Goal: Task Accomplishment & Management: Use online tool/utility

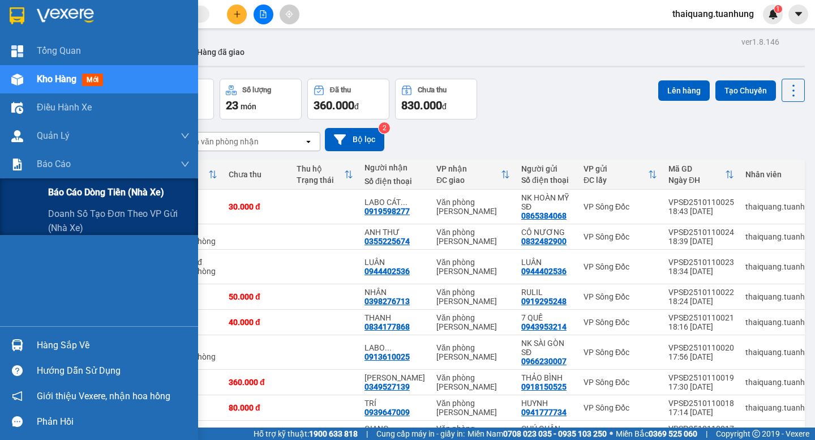
click at [67, 193] on span "Báo cáo dòng tiền (nhà xe)" at bounding box center [106, 192] width 116 height 14
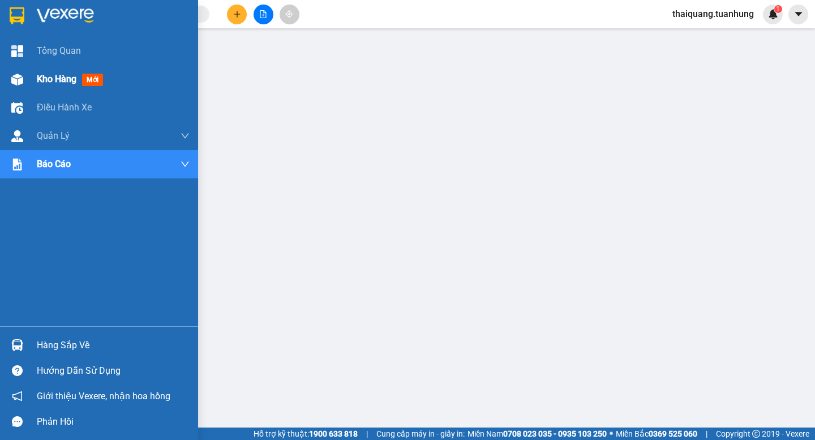
click at [52, 80] on span "Kho hàng" at bounding box center [57, 79] width 40 height 11
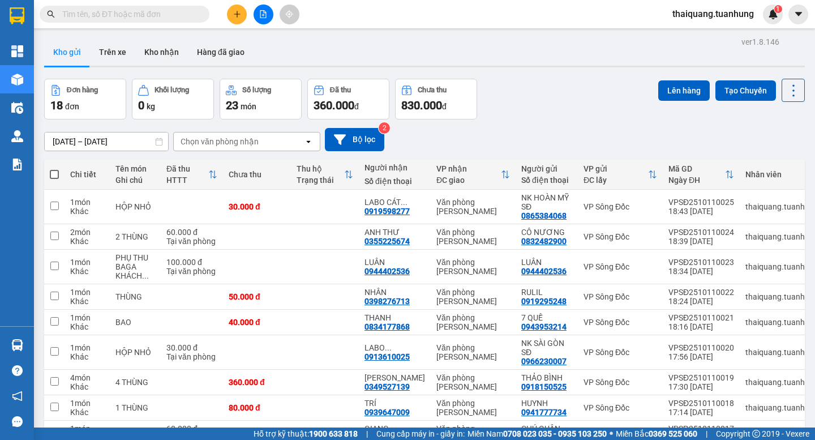
click at [76, 53] on button "Kho gửi" at bounding box center [67, 51] width 46 height 27
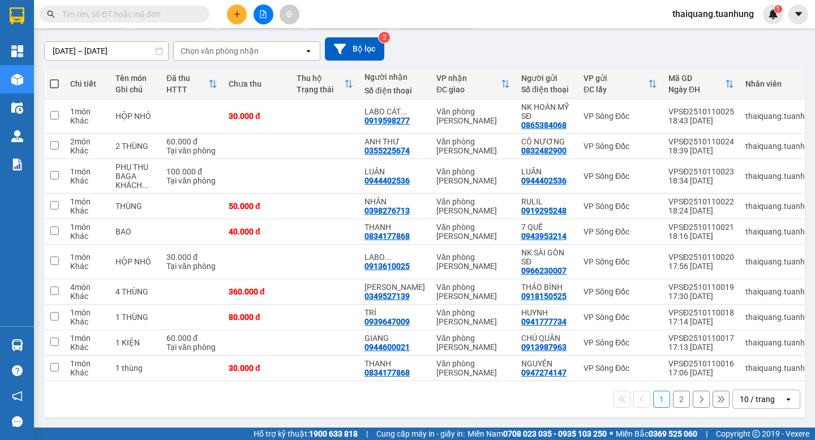
click at [749, 398] on div "10 / trang" at bounding box center [757, 398] width 35 height 11
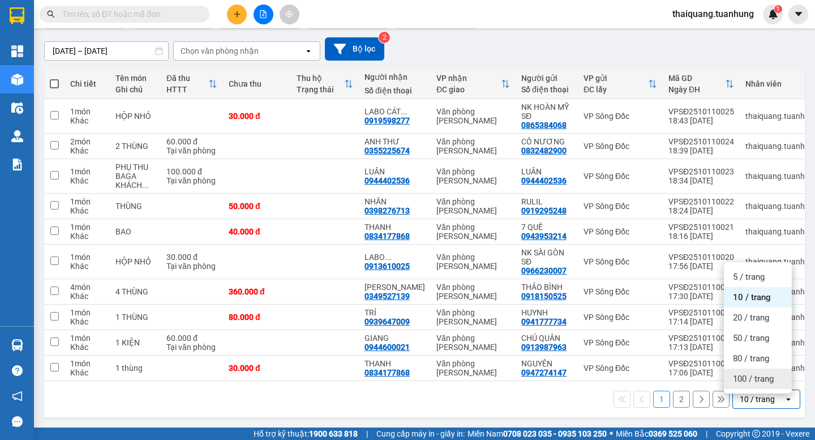
click at [757, 373] on span "100 / trang" at bounding box center [753, 378] width 41 height 11
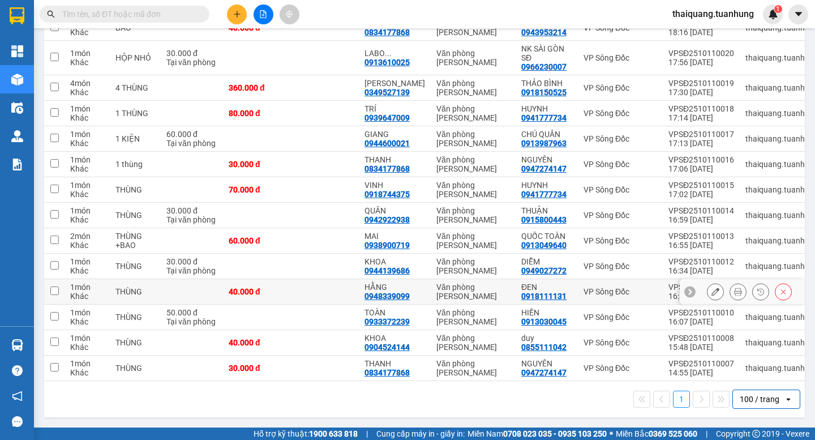
scroll to position [0, 0]
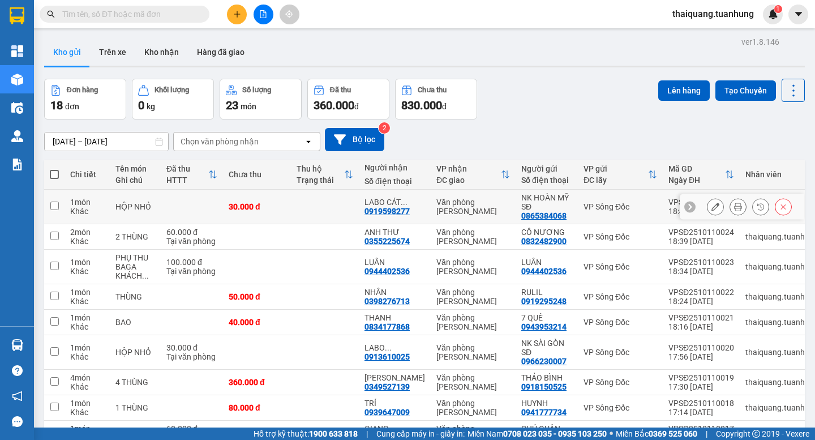
click at [52, 205] on input "checkbox" at bounding box center [54, 206] width 8 height 8
checkbox input "true"
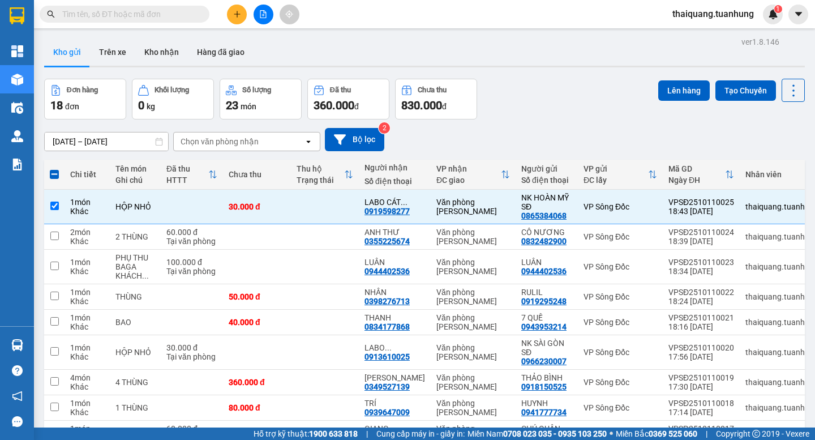
click at [55, 177] on span at bounding box center [54, 174] width 9 height 9
click at [54, 169] on input "checkbox" at bounding box center [54, 169] width 0 height 0
checkbox input "true"
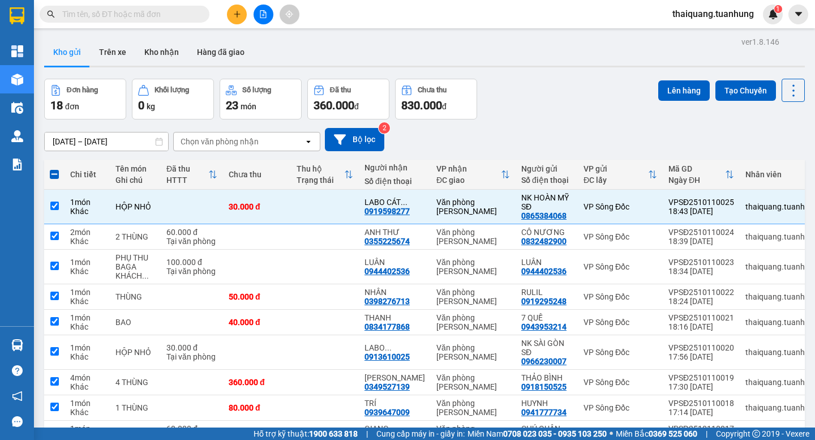
checkbox input "true"
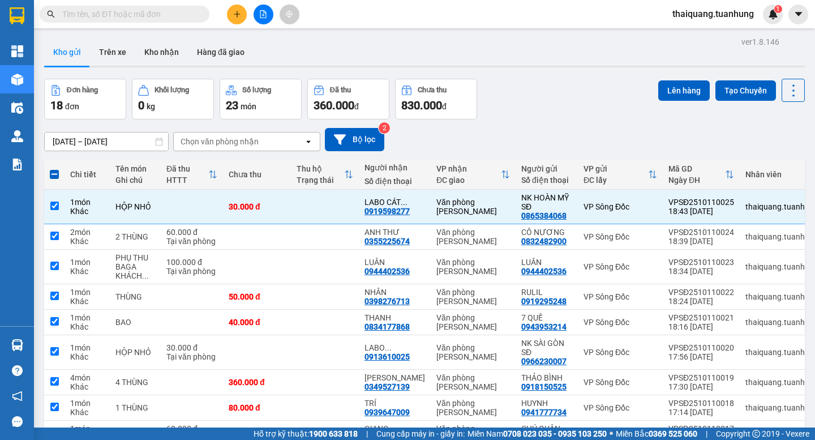
checkbox input "true"
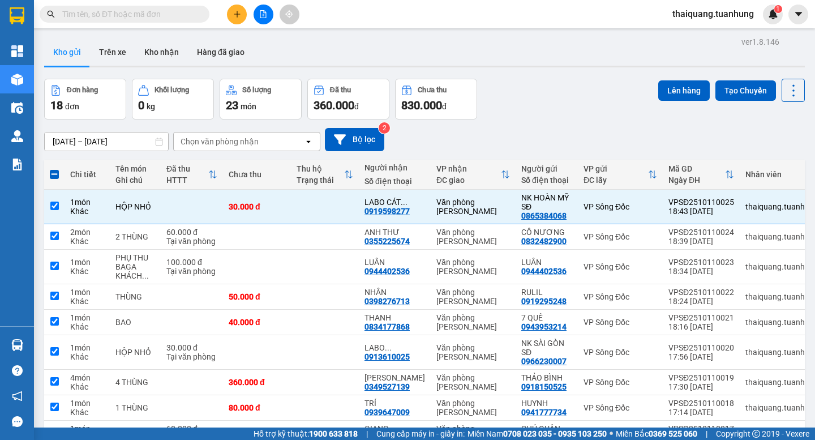
checkbox input "true"
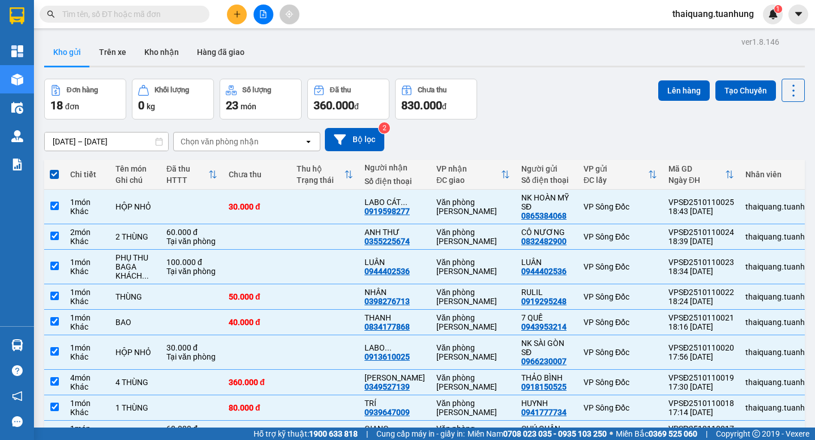
click at [55, 175] on span at bounding box center [54, 174] width 9 height 9
click at [54, 169] on input "checkbox" at bounding box center [54, 169] width 0 height 0
checkbox input "false"
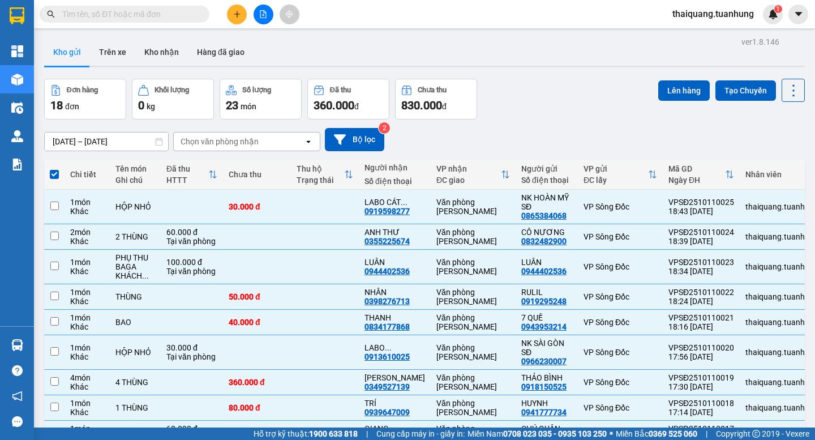
checkbox input "false"
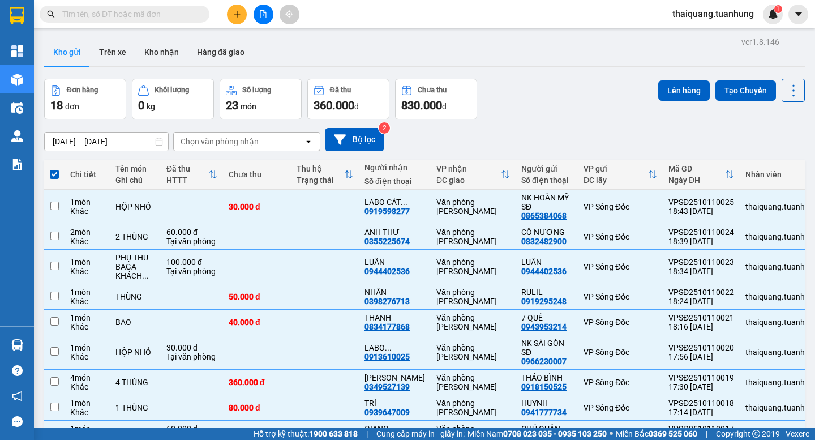
checkbox input "false"
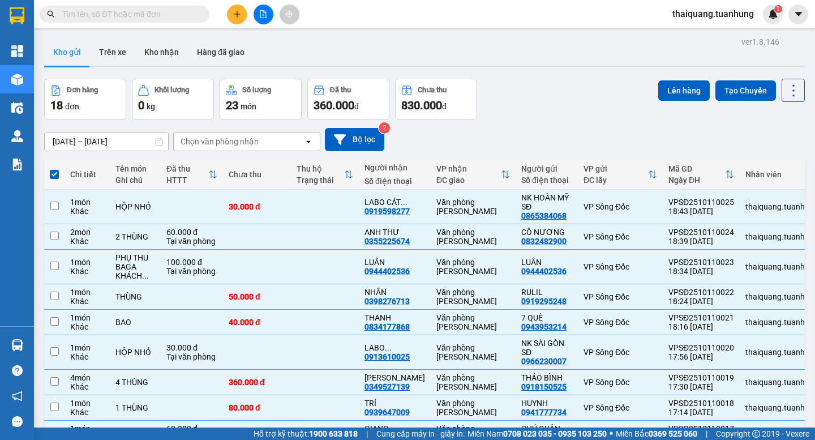
checkbox input "false"
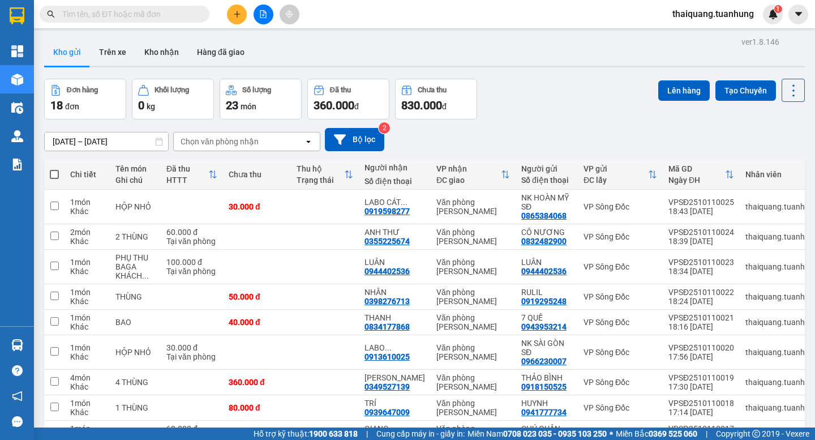
click at [55, 175] on span at bounding box center [54, 174] width 9 height 9
click at [54, 169] on input "checkbox" at bounding box center [54, 169] width 0 height 0
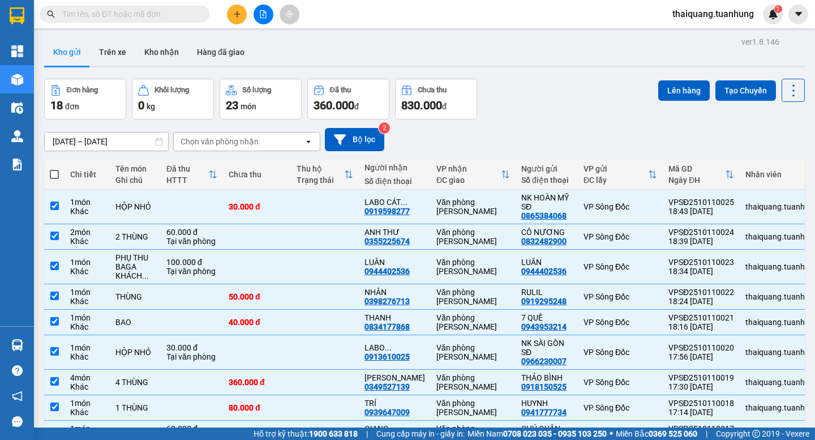
checkbox input "true"
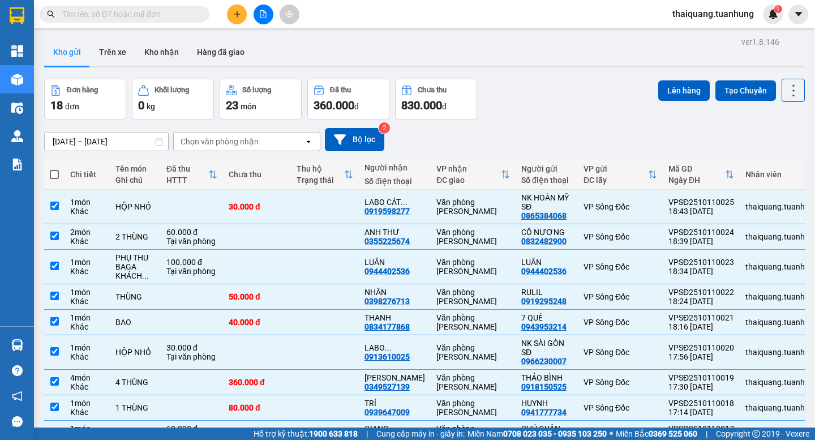
checkbox input "true"
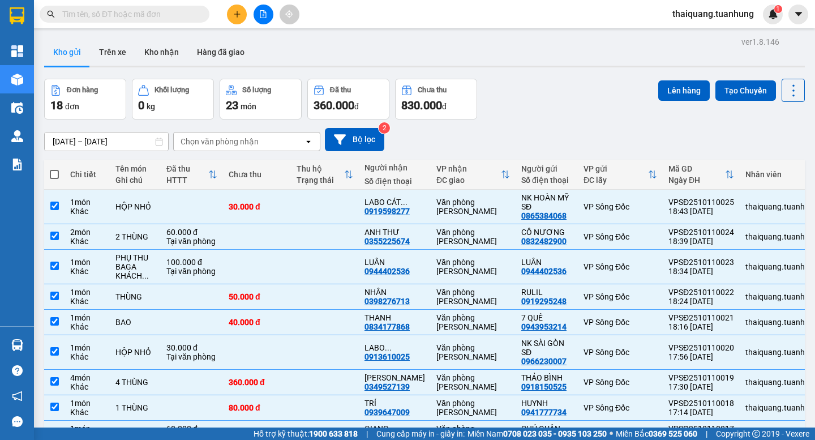
checkbox input "true"
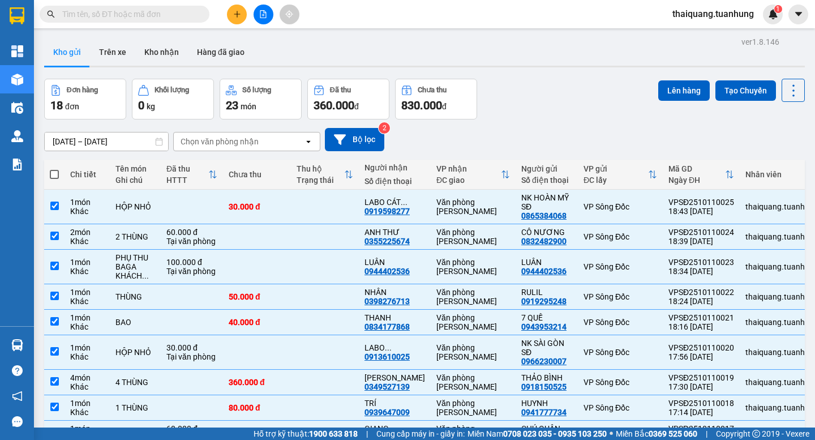
checkbox input "true"
click at [55, 176] on span at bounding box center [54, 174] width 9 height 9
click at [54, 169] on input "checkbox" at bounding box center [54, 169] width 0 height 0
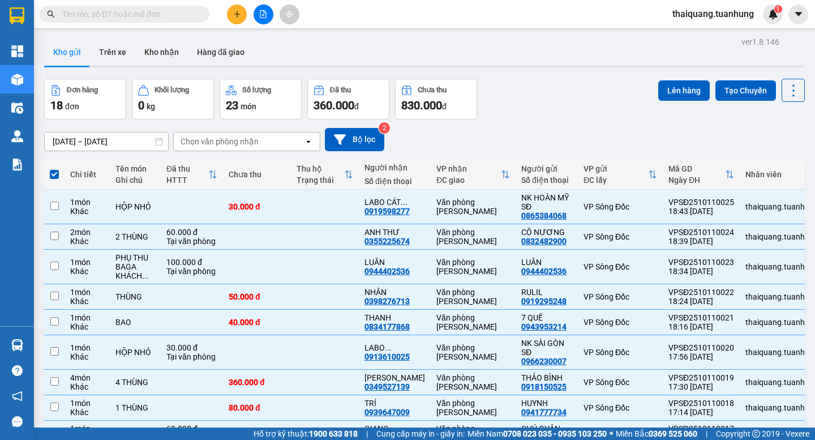
checkbox input "false"
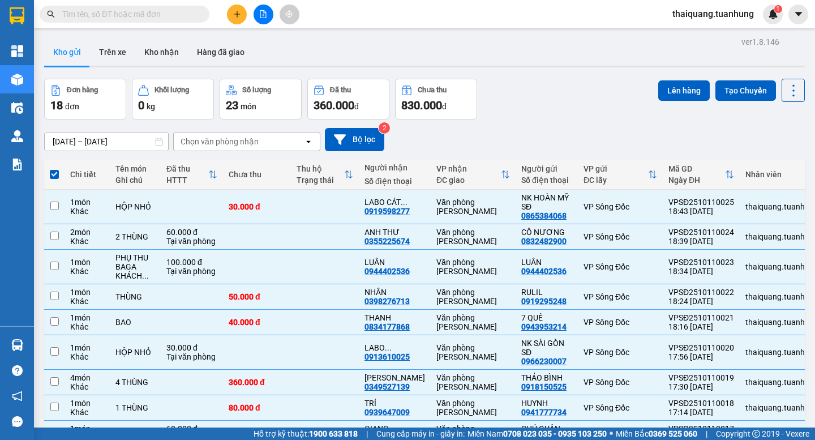
checkbox input "false"
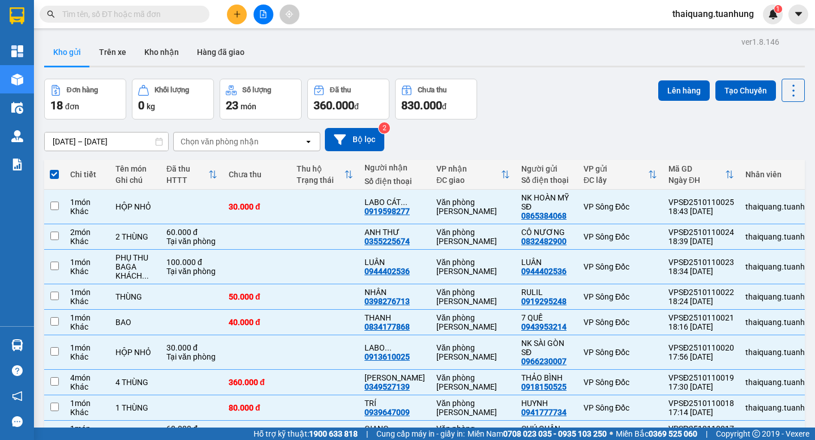
checkbox input "false"
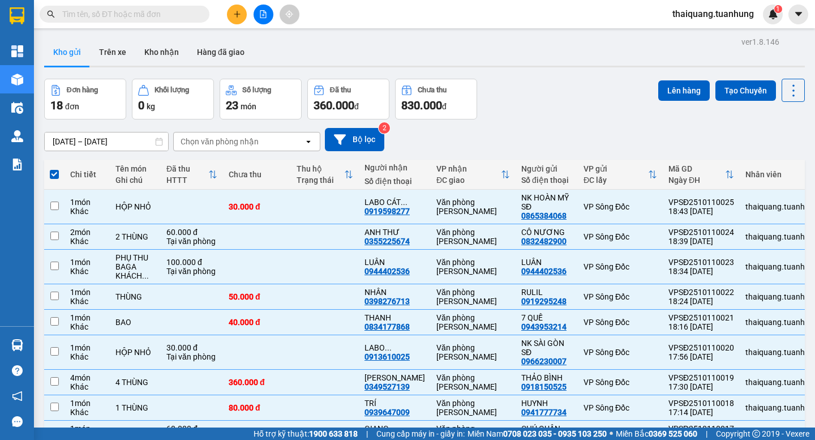
checkbox input "false"
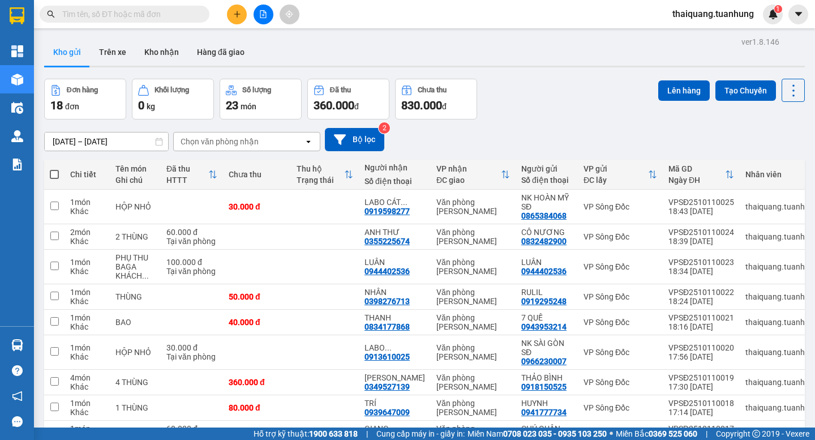
click at [53, 174] on span at bounding box center [54, 174] width 9 height 9
click at [54, 169] on input "checkbox" at bounding box center [54, 169] width 0 height 0
checkbox input "true"
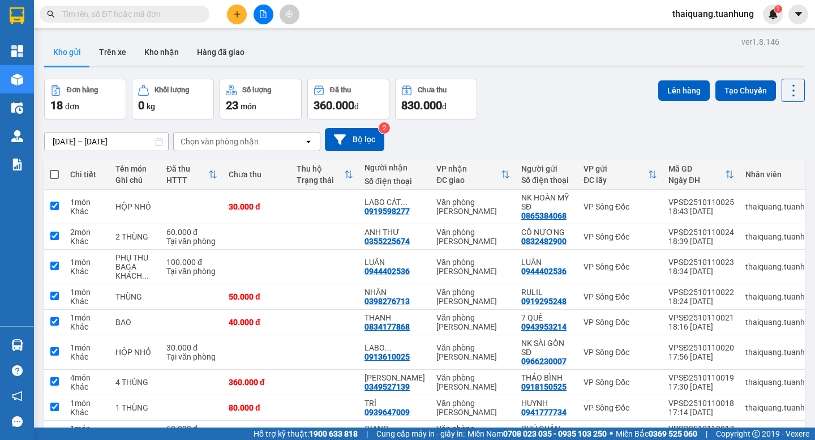
checkbox input "true"
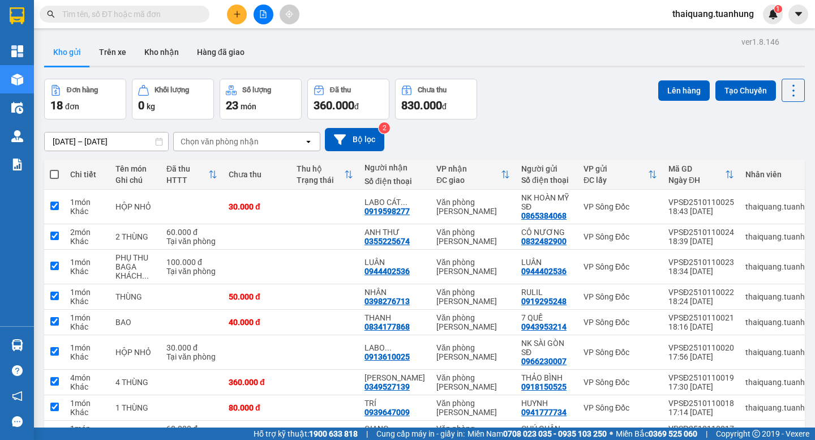
checkbox input "true"
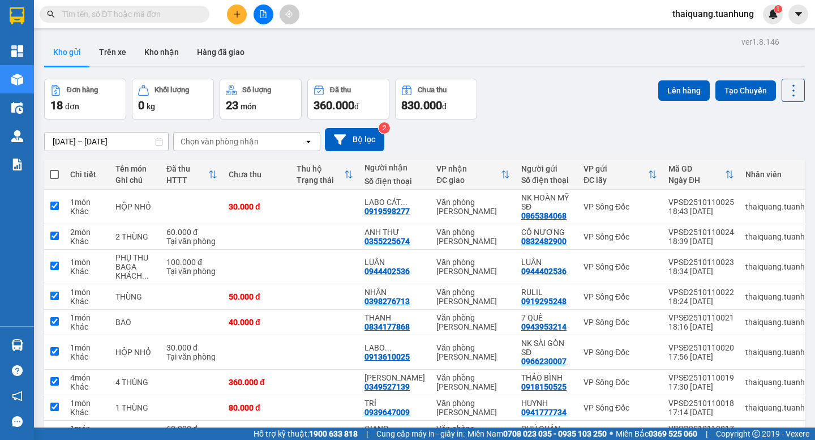
checkbox input "true"
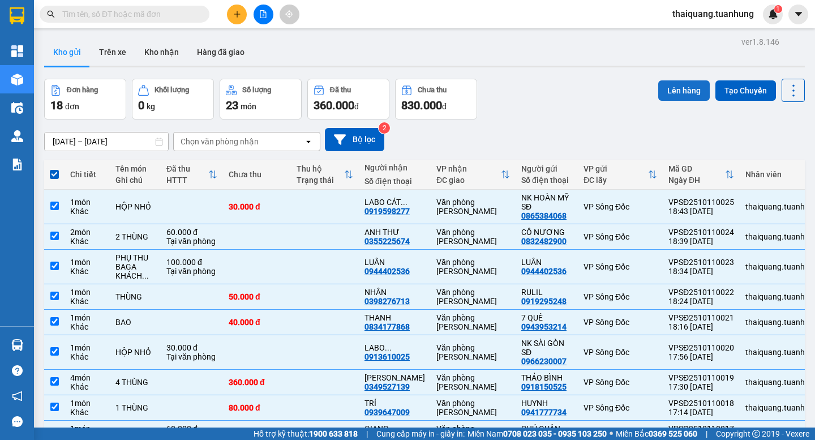
click at [674, 89] on button "Lên hàng" at bounding box center [684, 90] width 52 height 20
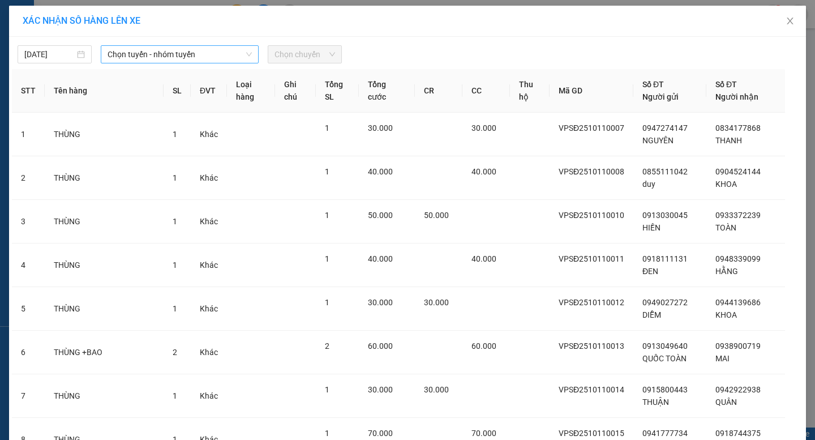
click at [196, 50] on span "Chọn tuyến - nhóm tuyến" at bounding box center [180, 54] width 144 height 17
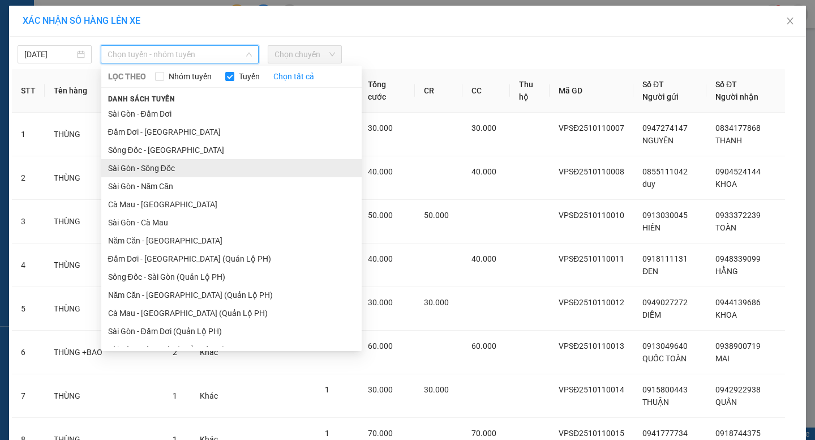
click at [150, 165] on li "Sài Gòn - Sông Đốc" at bounding box center [231, 168] width 260 height 18
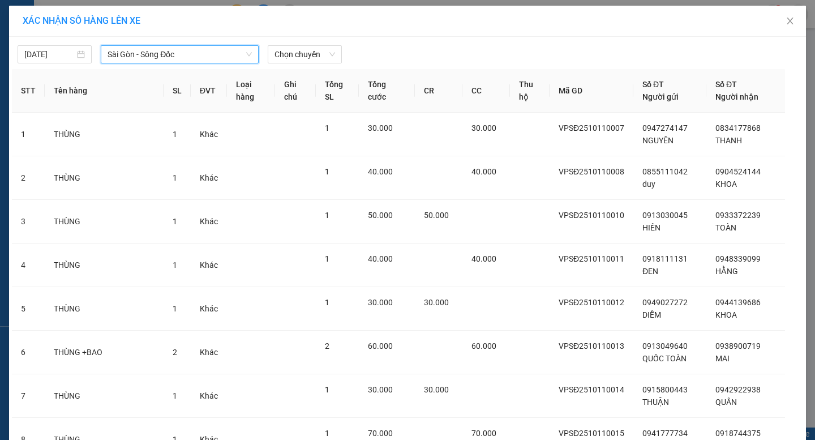
click at [186, 50] on span "Sài Gòn - Sông Đốc" at bounding box center [180, 54] width 144 height 17
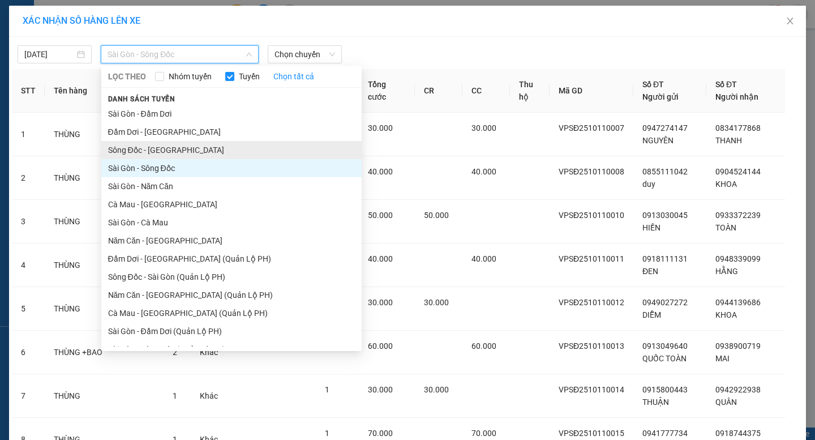
click at [154, 144] on li "Sông Đốc - Sài Gòn" at bounding box center [231, 150] width 260 height 18
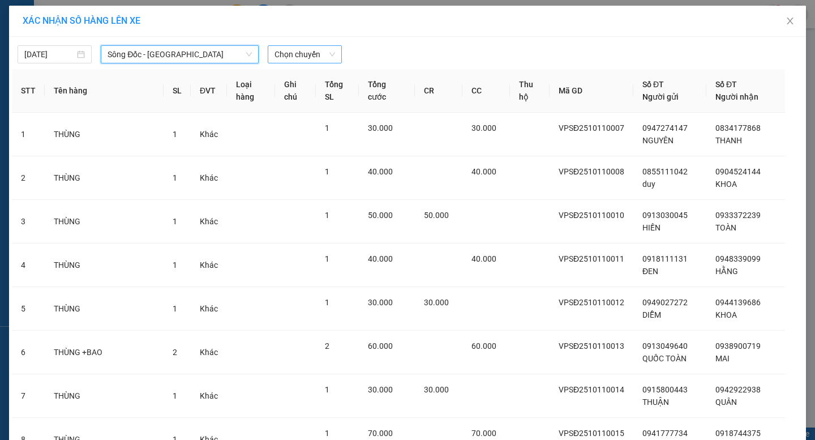
click at [282, 51] on span "Chọn chuyến" at bounding box center [305, 54] width 61 height 17
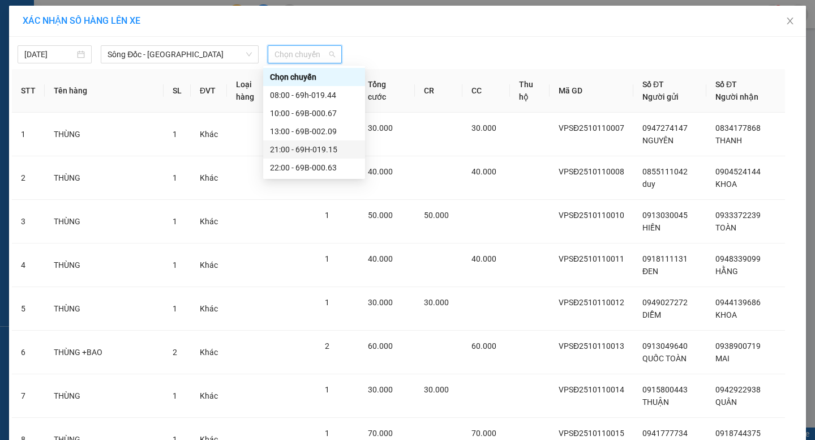
click at [303, 151] on div "21:00 - 69H-019.15" at bounding box center [314, 149] width 88 height 12
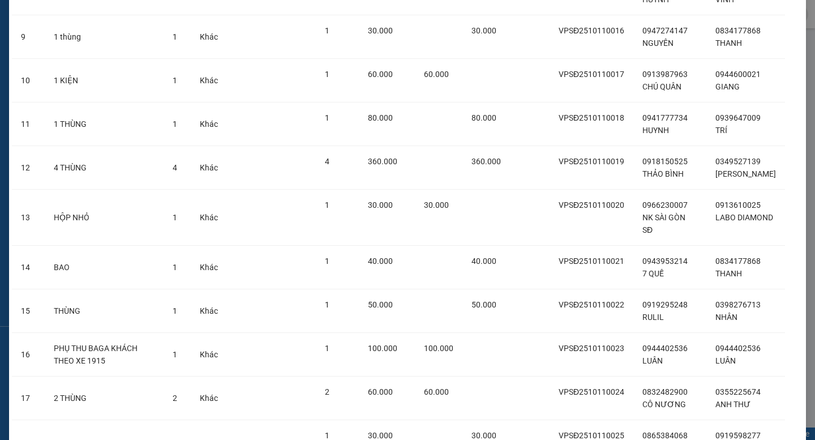
scroll to position [559, 0]
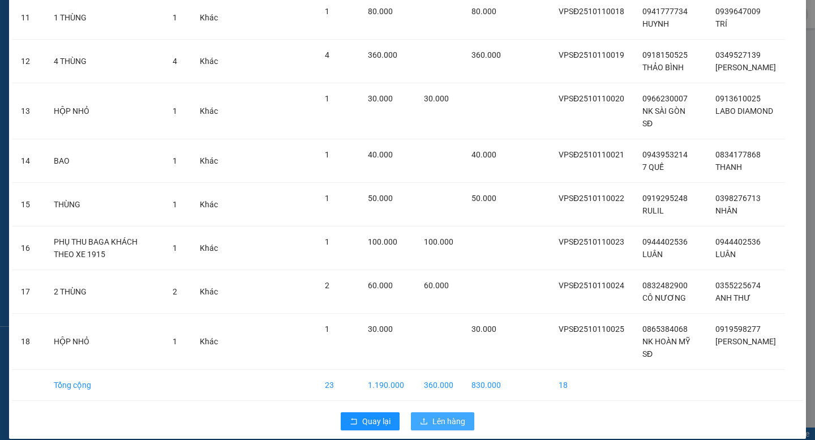
click at [432, 415] on span "Lên hàng" at bounding box center [448, 421] width 33 height 12
